Goal: Information Seeking & Learning: Learn about a topic

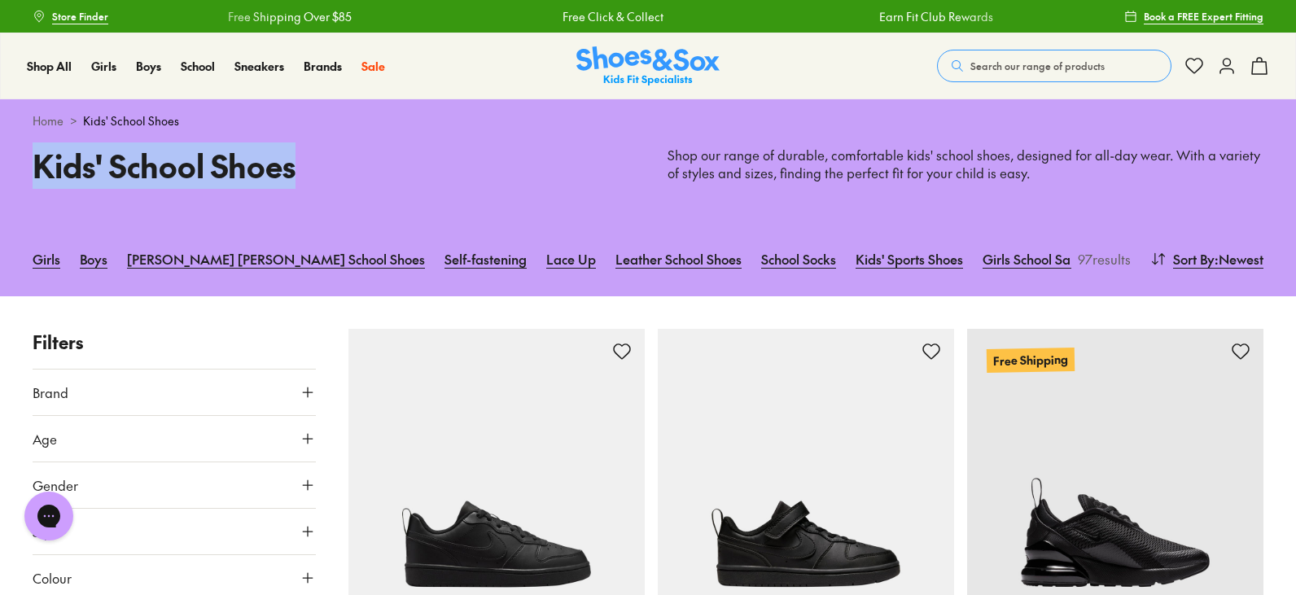
drag, startPoint x: 42, startPoint y: 163, endPoint x: 356, endPoint y: 168, distance: 314.2
click at [356, 168] on h1 "Kids' School Shoes" at bounding box center [331, 165] width 596 height 46
copy h1 "Kids' School Shoes"
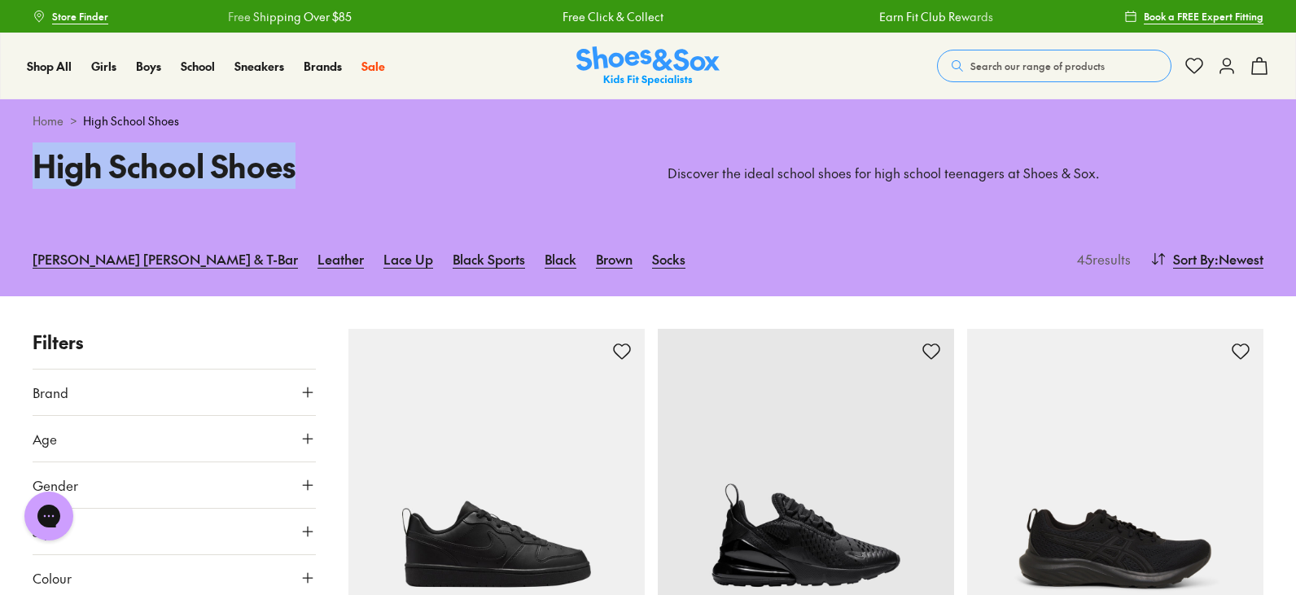
drag, startPoint x: 18, startPoint y: 172, endPoint x: 348, endPoint y: 182, distance: 329.8
click at [348, 182] on div "High School Shoes Discover the ideal school shoes for high school teenagers at …" at bounding box center [648, 181] width 1296 height 79
copy h1 "High School Shoes"
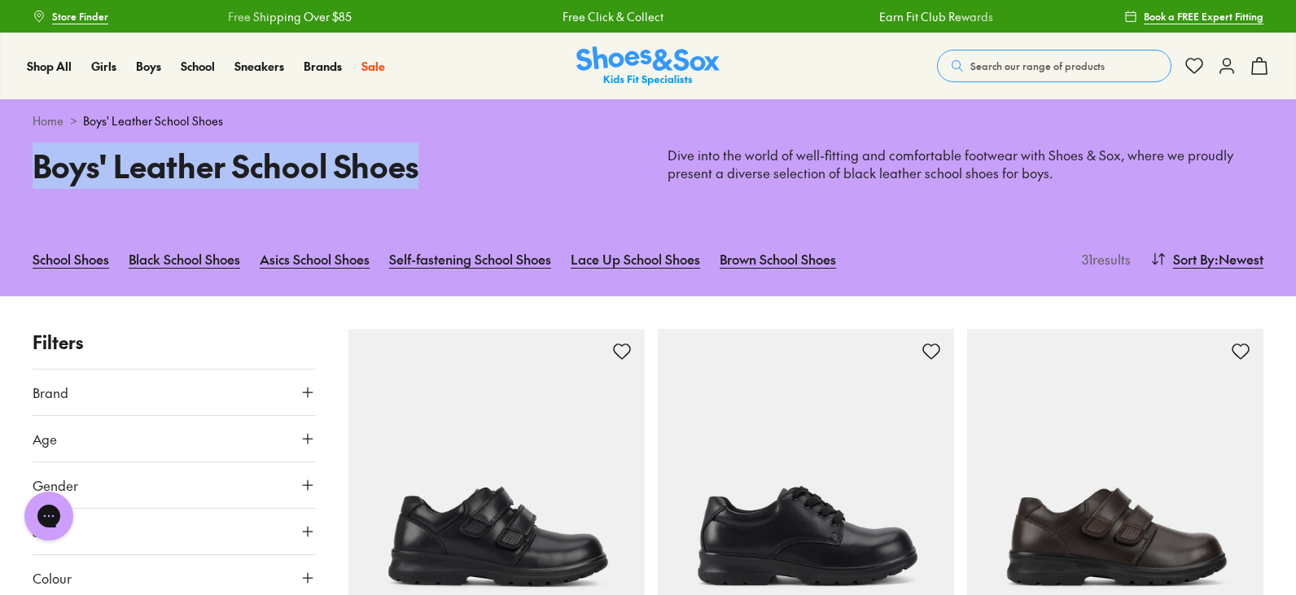
drag, startPoint x: 24, startPoint y: 177, endPoint x: 440, endPoint y: 173, distance: 415.9
click at [440, 173] on div "Boys' Leather School Shoes Dive into the world of well-fitting and comfortable …" at bounding box center [648, 181] width 1296 height 79
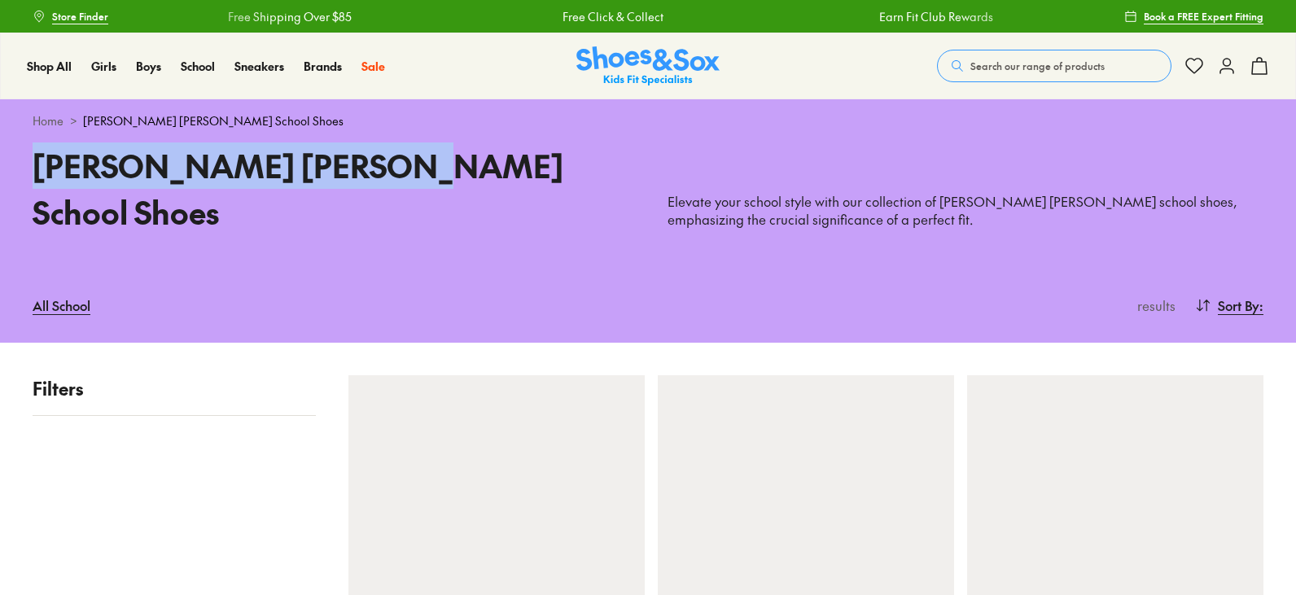
drag, startPoint x: 33, startPoint y: 172, endPoint x: 431, endPoint y: 162, distance: 398.1
click at [431, 162] on h1 "[PERSON_NAME] [PERSON_NAME] School Shoes" at bounding box center [331, 188] width 596 height 93
copy h1 "[PERSON_NAME] [PERSON_NAME] School Shoes"
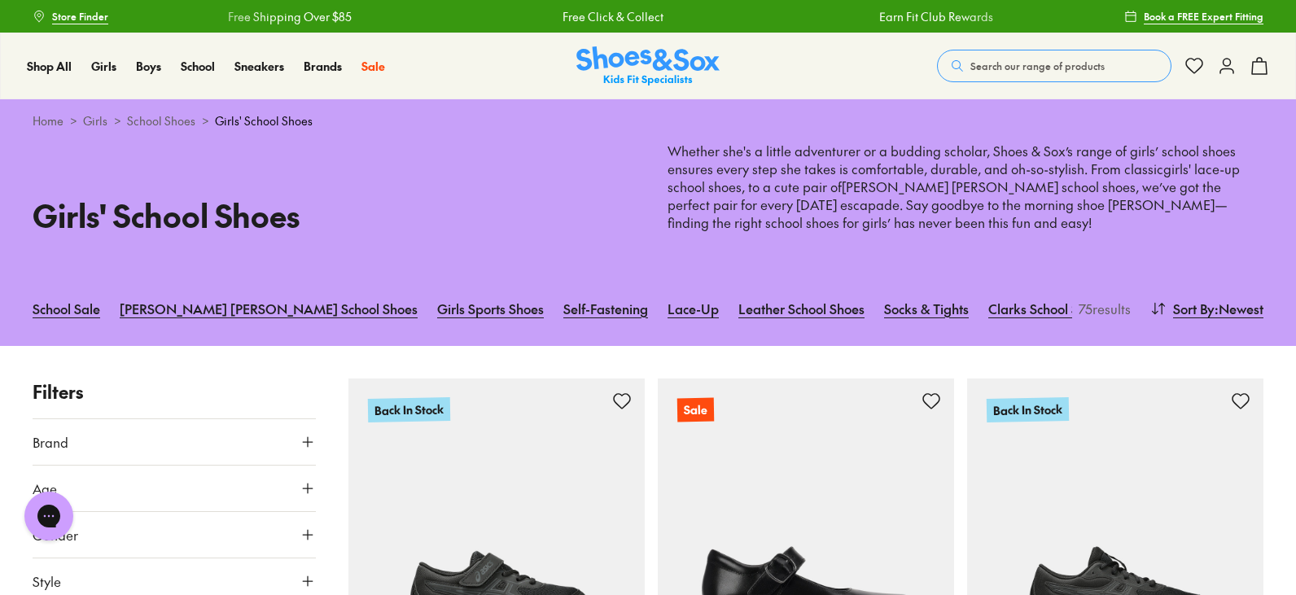
click at [24, 215] on div "Girls' School Shoes Whether she's a little adventurer or a budding scholar, Sho…" at bounding box center [648, 206] width 1296 height 129
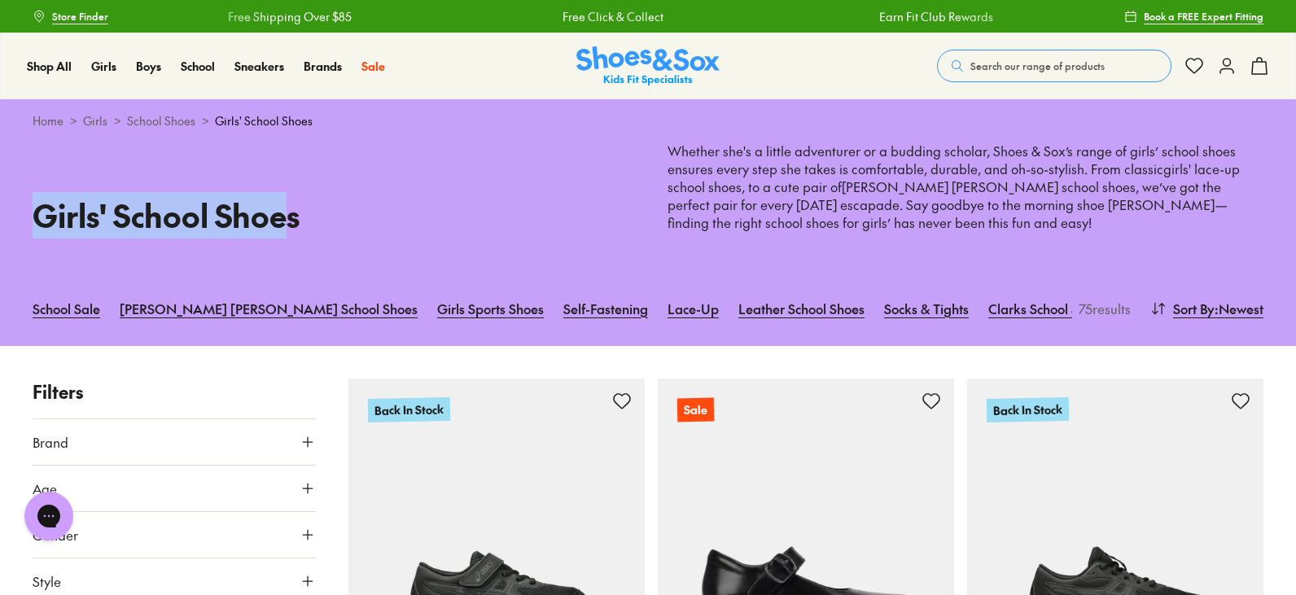
drag, startPoint x: 20, startPoint y: 221, endPoint x: 294, endPoint y: 225, distance: 273.5
click at [294, 225] on div "Girls' School Shoes Whether she's a little adventurer or a budding scholar, Sho…" at bounding box center [648, 206] width 1296 height 129
click at [292, 224] on h1 "Girls' School Shoes" at bounding box center [331, 215] width 596 height 46
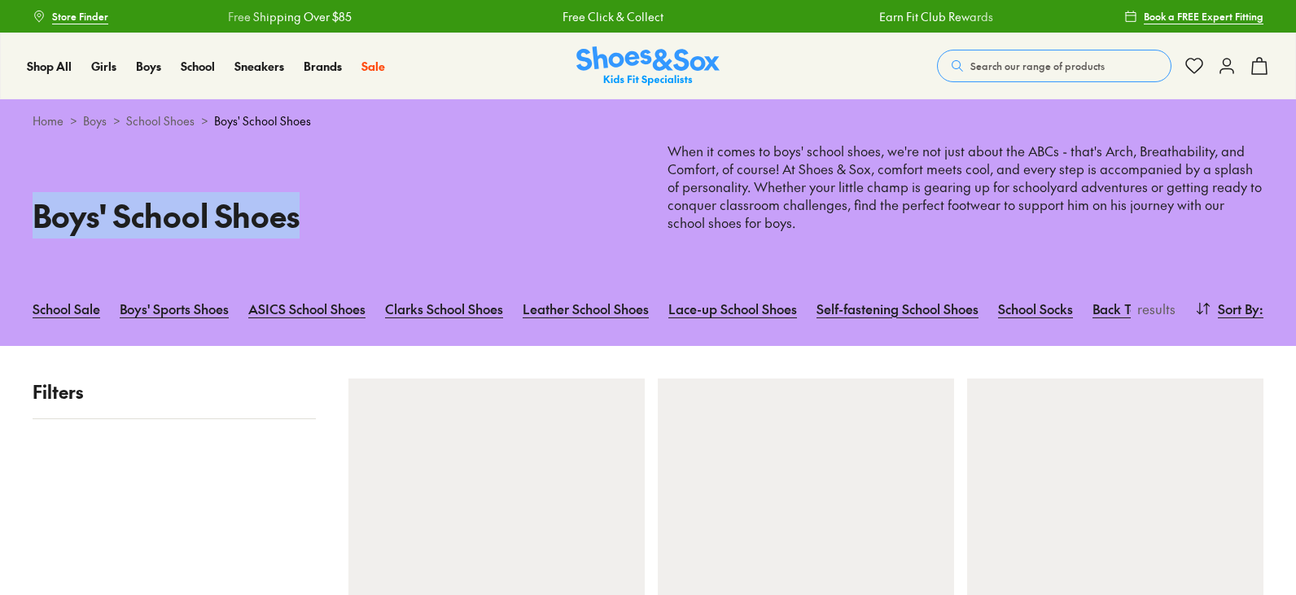
drag, startPoint x: 41, startPoint y: 222, endPoint x: 339, endPoint y: 223, distance: 298.7
click at [339, 223] on h1 "Boys' School Shoes" at bounding box center [331, 215] width 596 height 46
copy h1 "Boys' School Shoes"
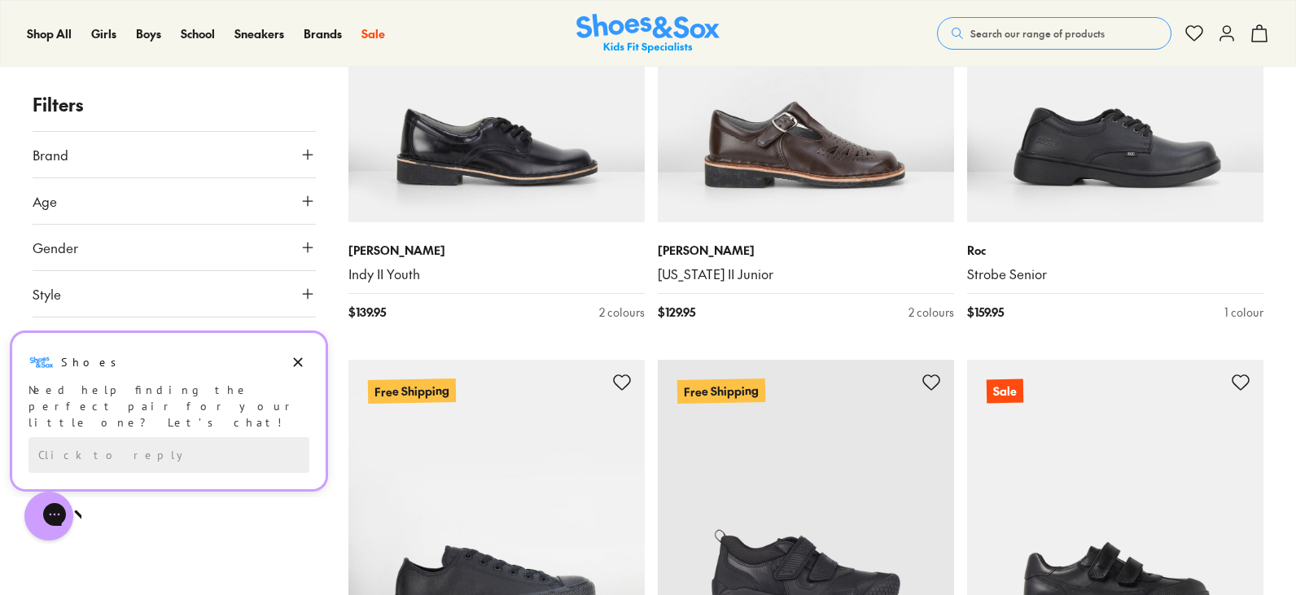
scroll to position [7814, 0]
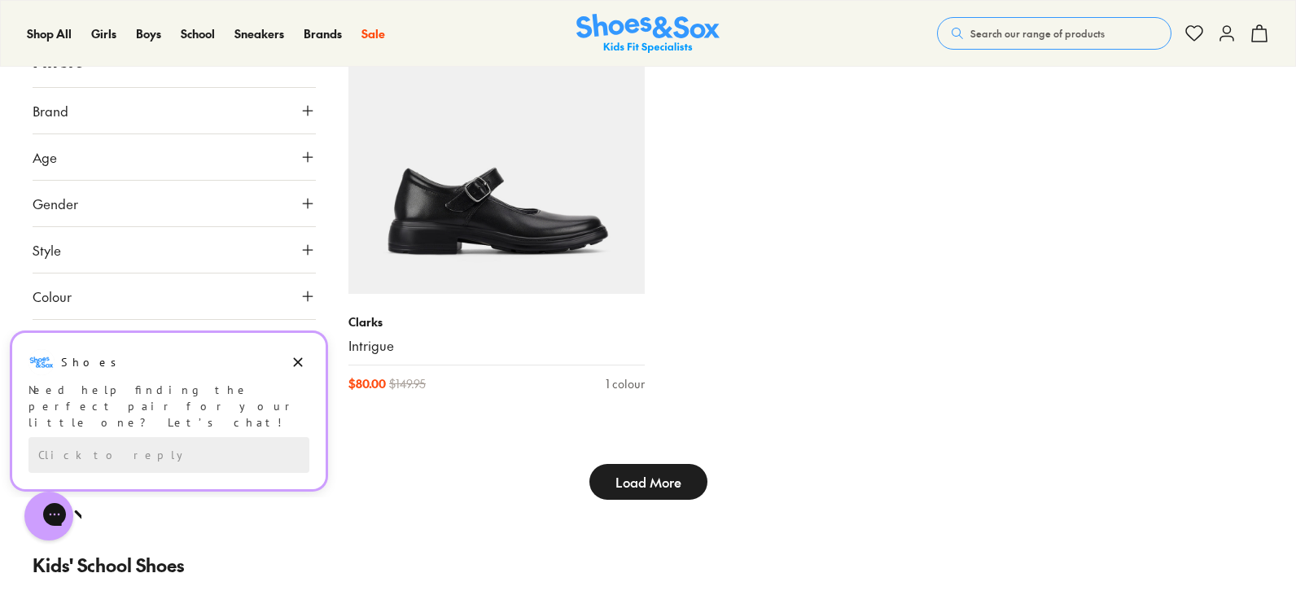
scroll to position [9441, 0]
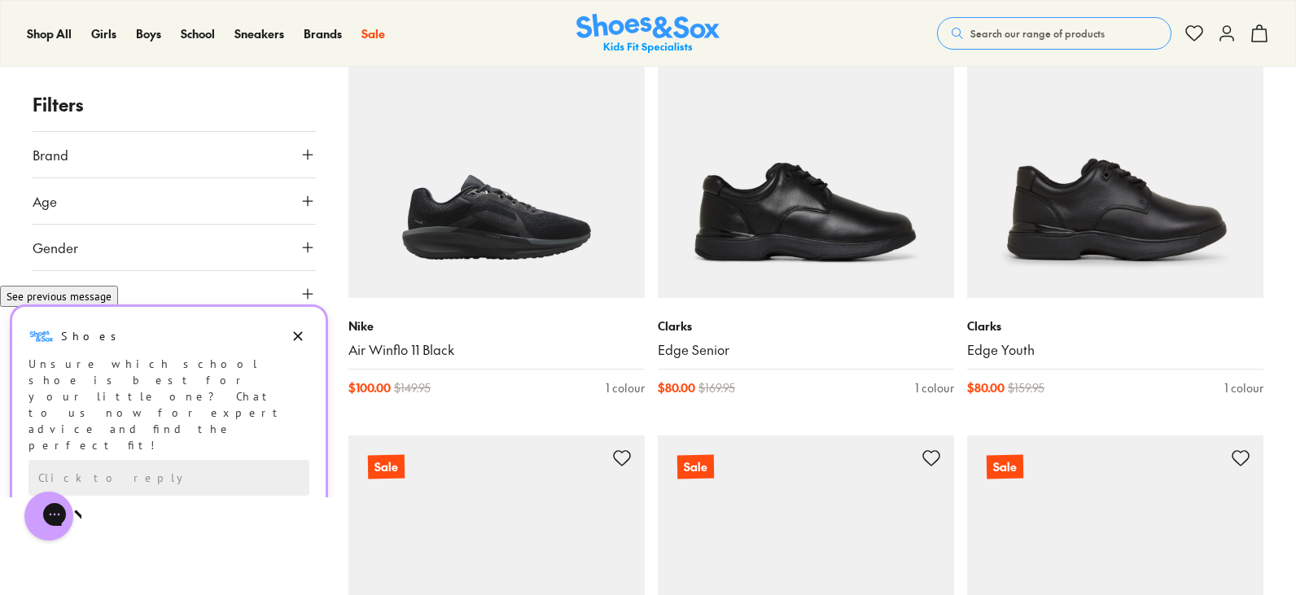
scroll to position [8537, 0]
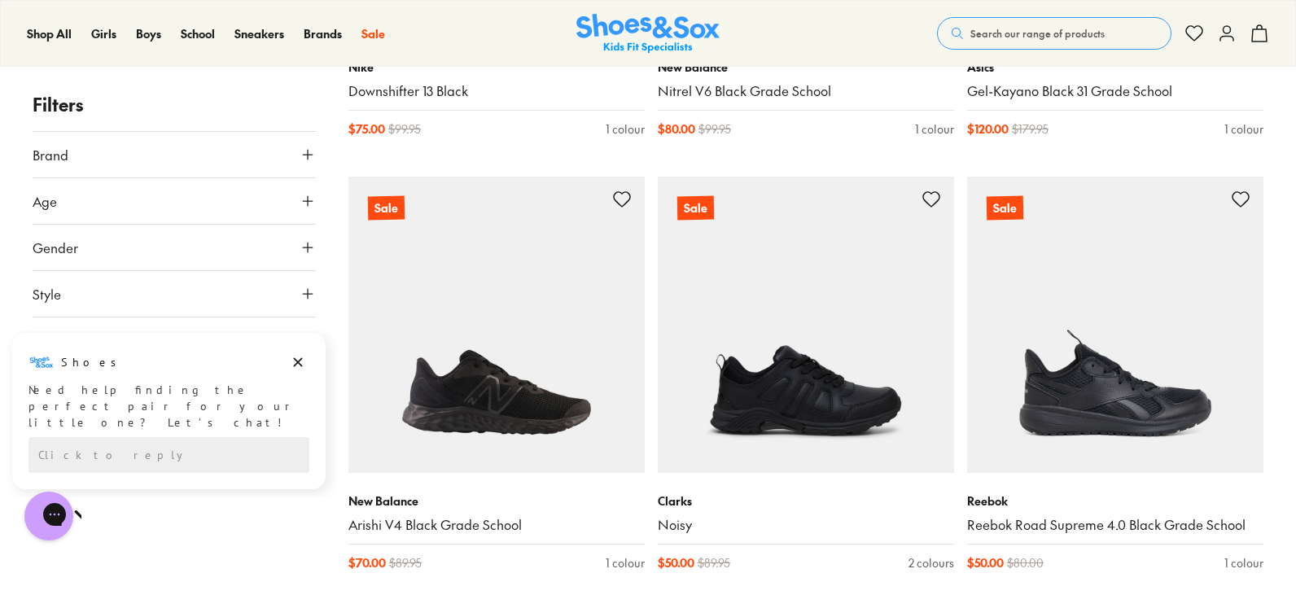
scroll to position [6186, 0]
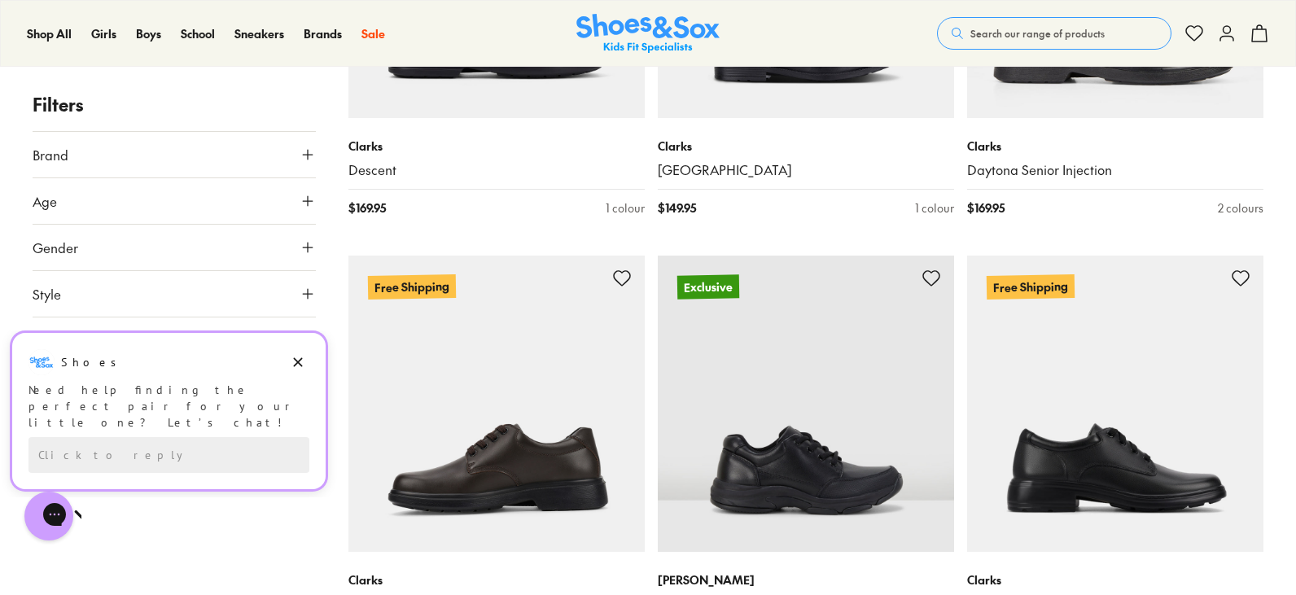
scroll to position [2849, 0]
